Goal: Book appointment/travel/reservation

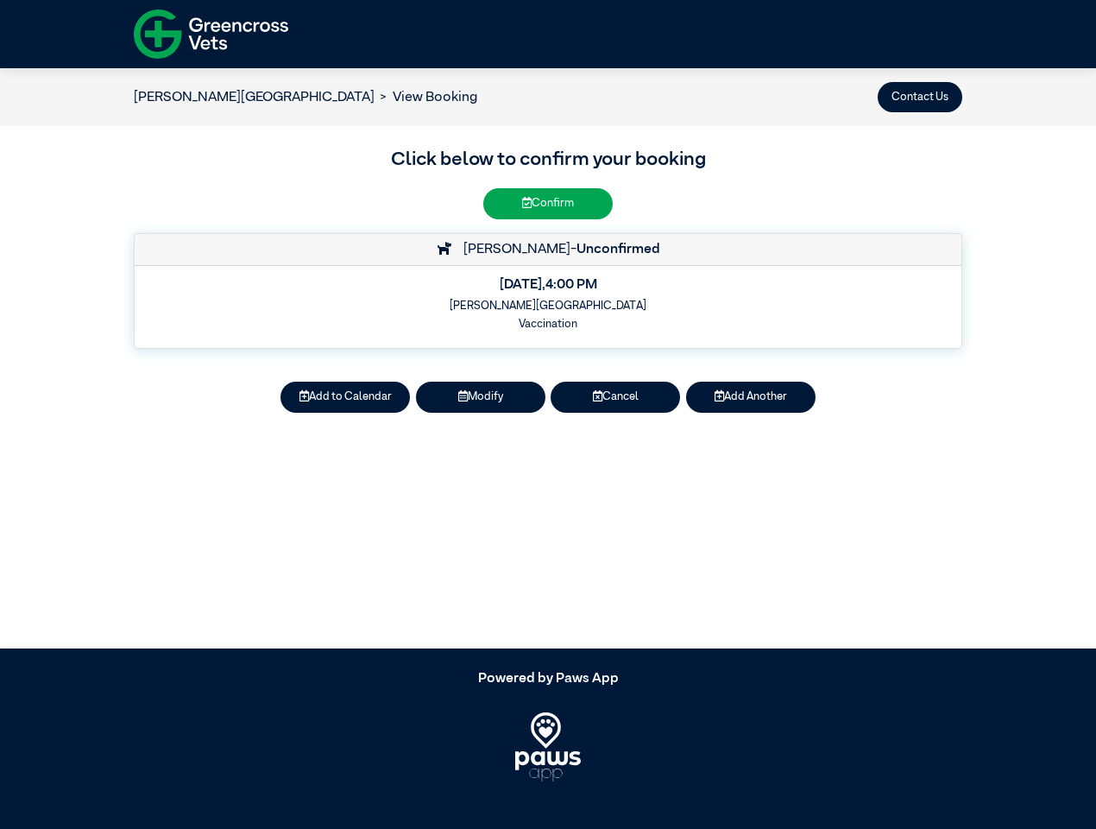
click at [920, 97] on button "Contact Us" at bounding box center [920, 97] width 85 height 30
click at [345, 397] on button "Add to Calendar" at bounding box center [344, 396] width 129 height 30
click at [481, 397] on button "Modify" at bounding box center [480, 396] width 129 height 30
click at [615, 397] on article "[PERSON_NAME] Vet Centre View Booking Contact Us Click below to confirm your bo…" at bounding box center [548, 358] width 1096 height 580
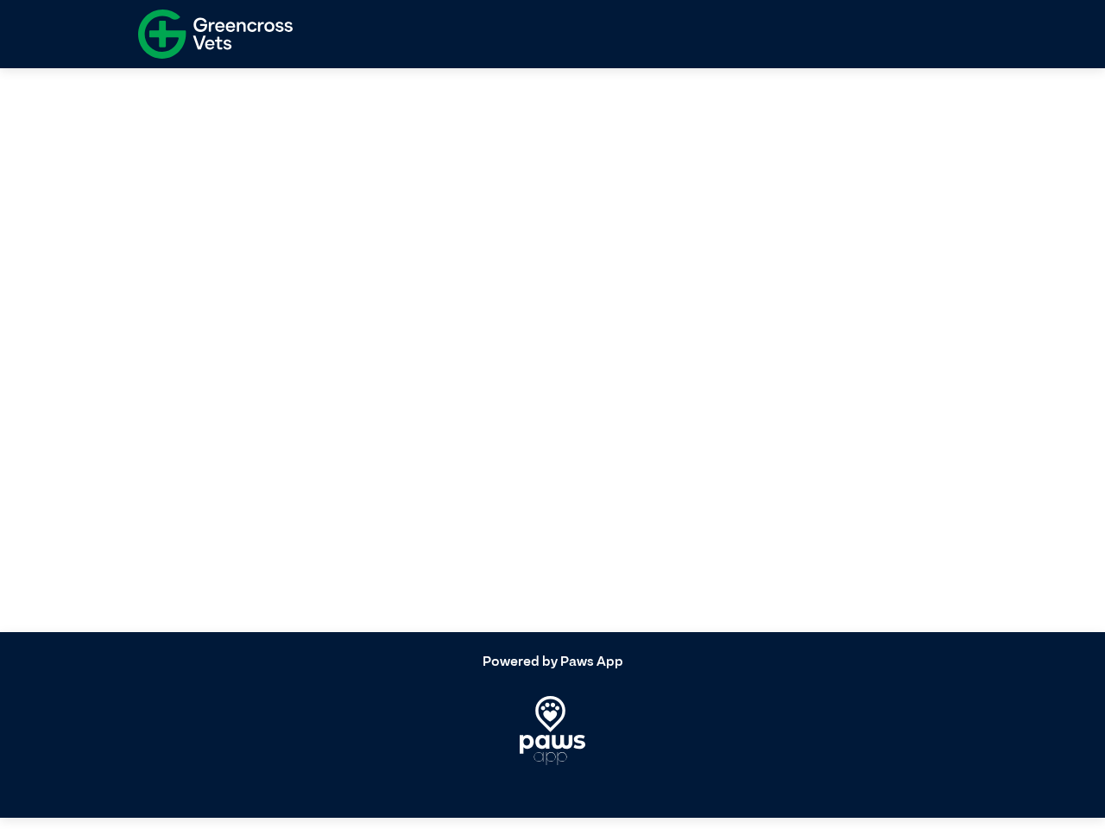
click at [751, 397] on article at bounding box center [552, 342] width 1105 height 580
